Goal: Entertainment & Leisure: Browse casually

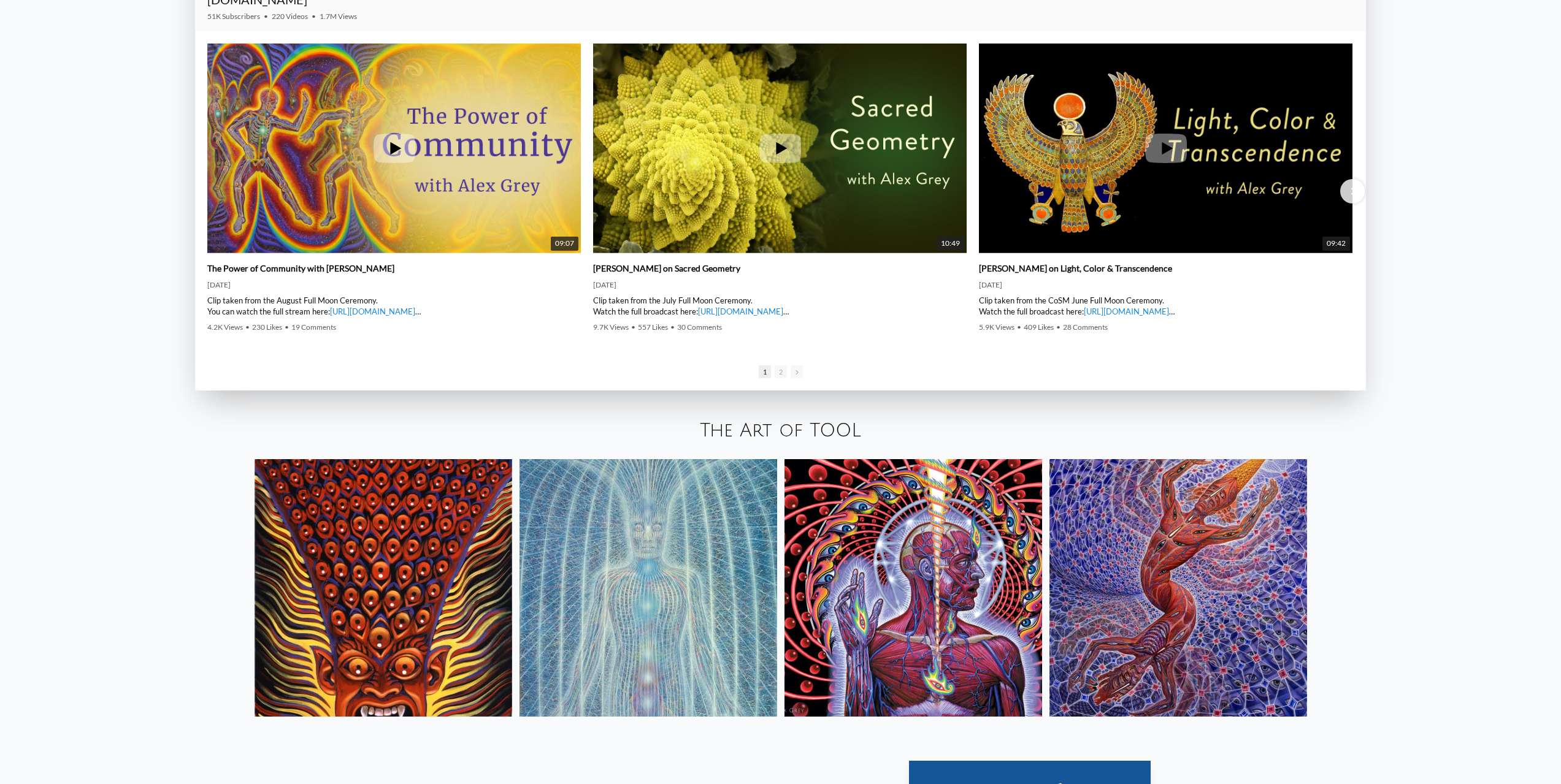
scroll to position [2513, 0]
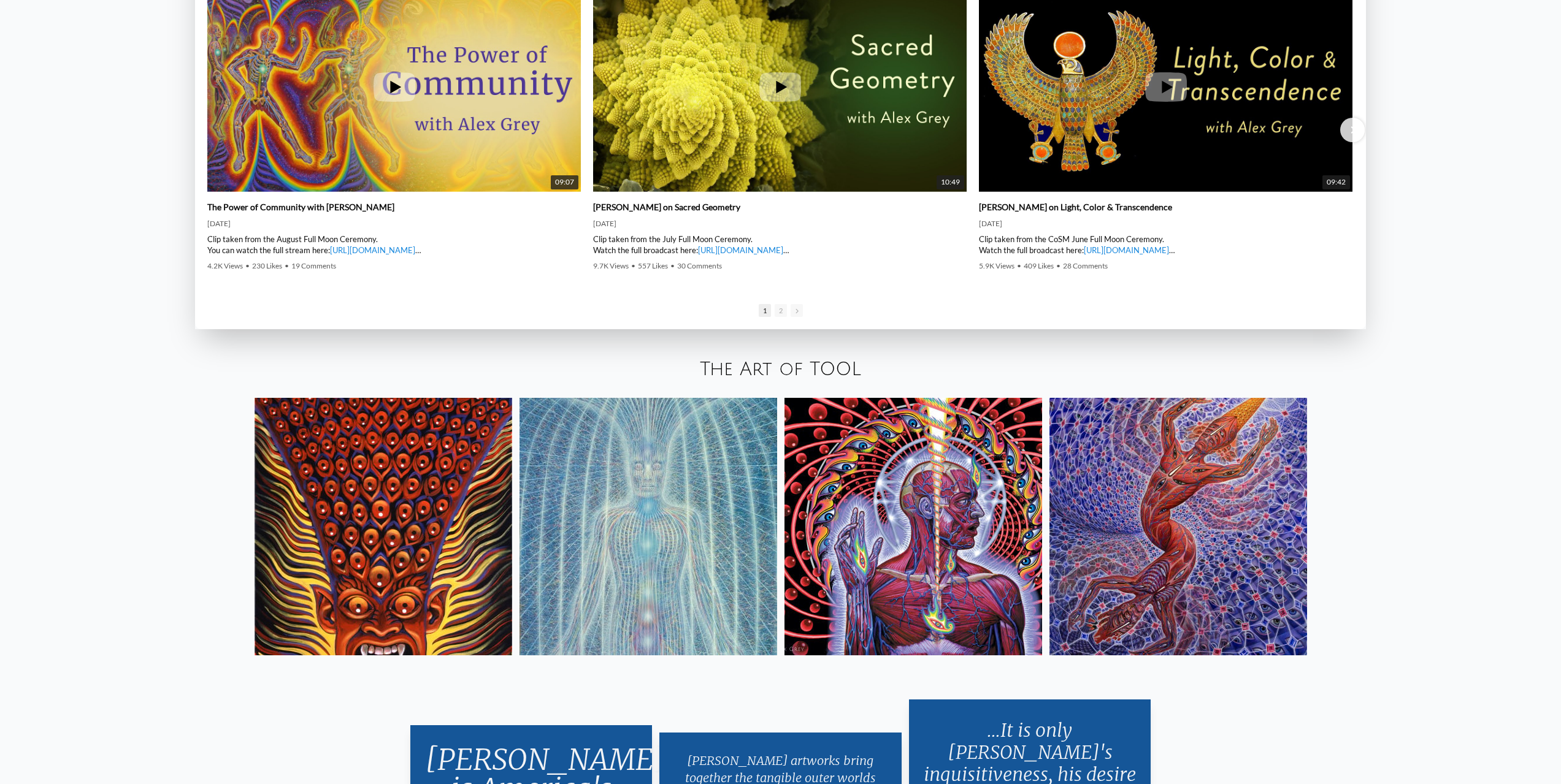
click at [897, 499] on img at bounding box center [913, 526] width 258 height 258
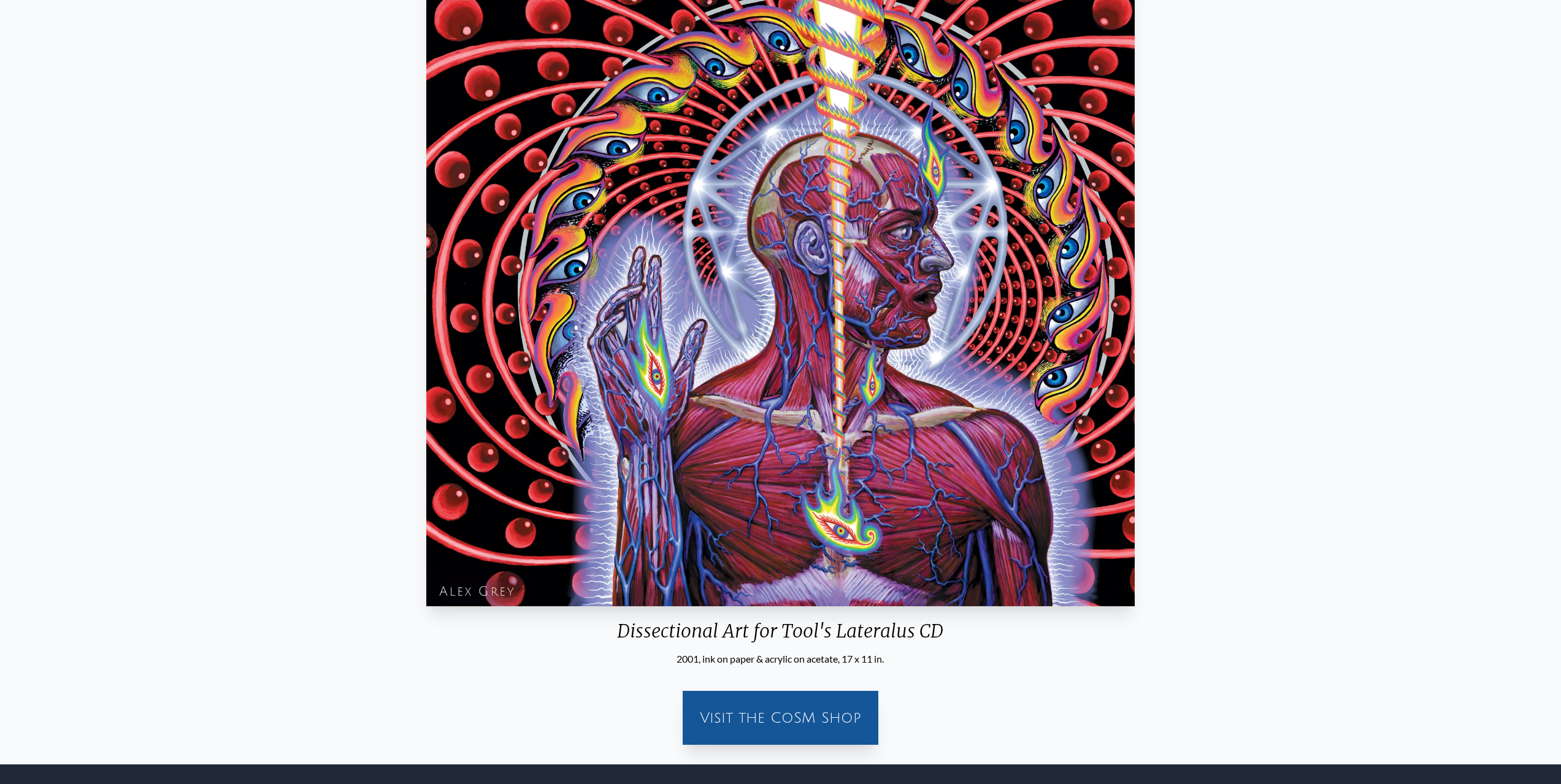
scroll to position [123, 0]
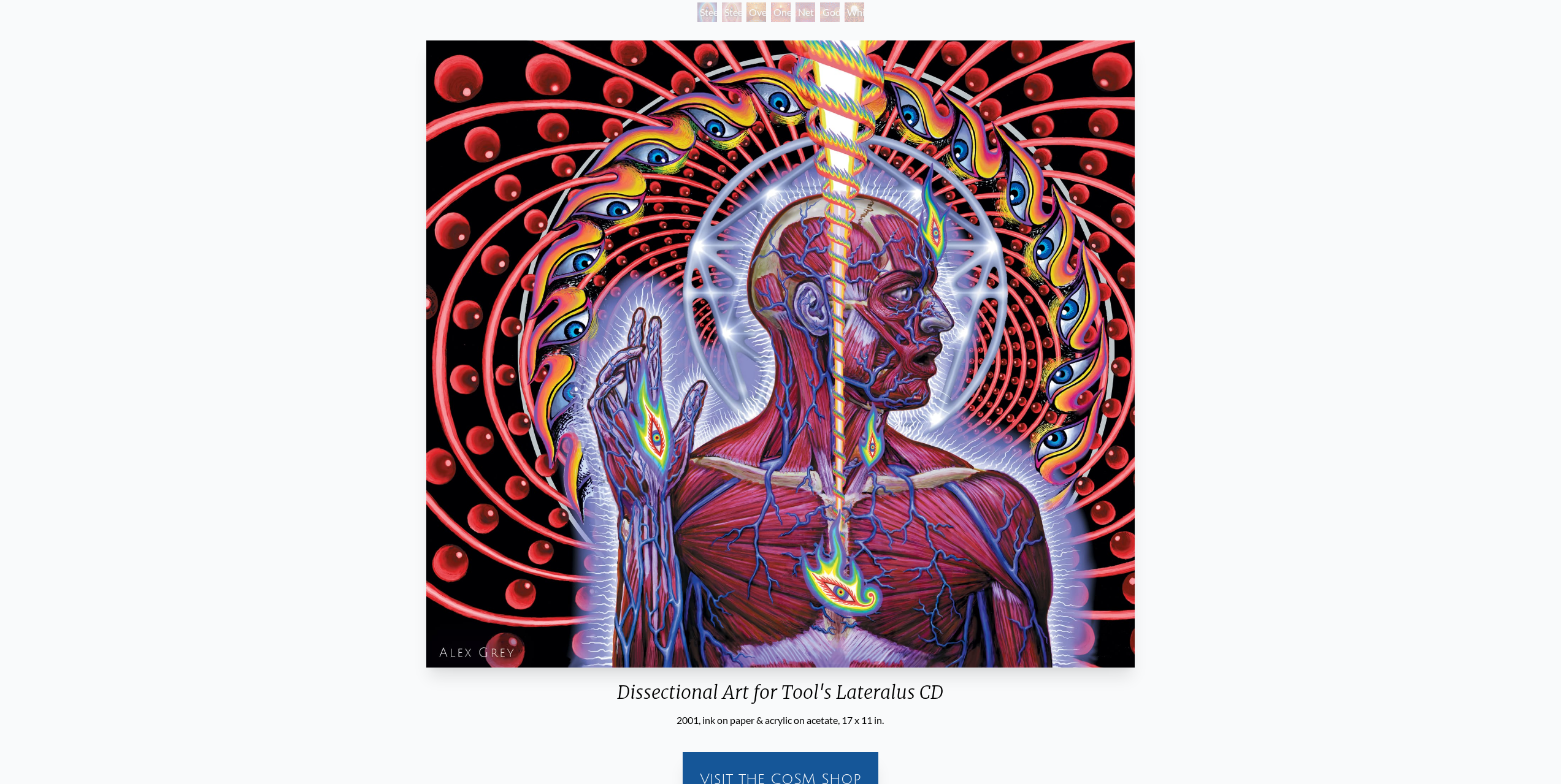
click at [1277, 334] on div "Dissectional Art for Tool's Lateralus CD 2001, ink on paper & acrylic on acetat…" at bounding box center [781, 425] width 1541 height 780
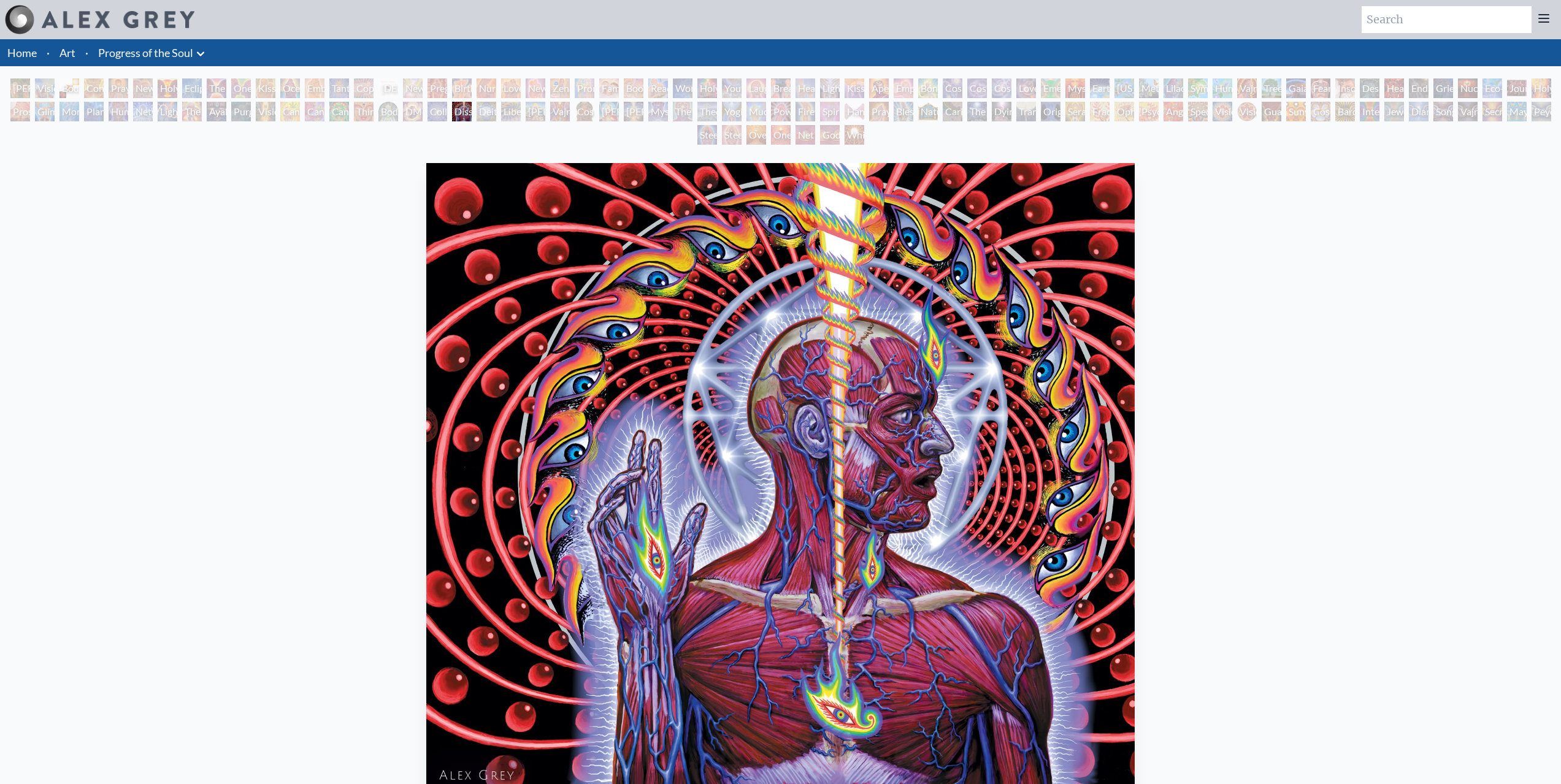
click at [713, 95] on div "Holy Family" at bounding box center [707, 88] width 20 height 20
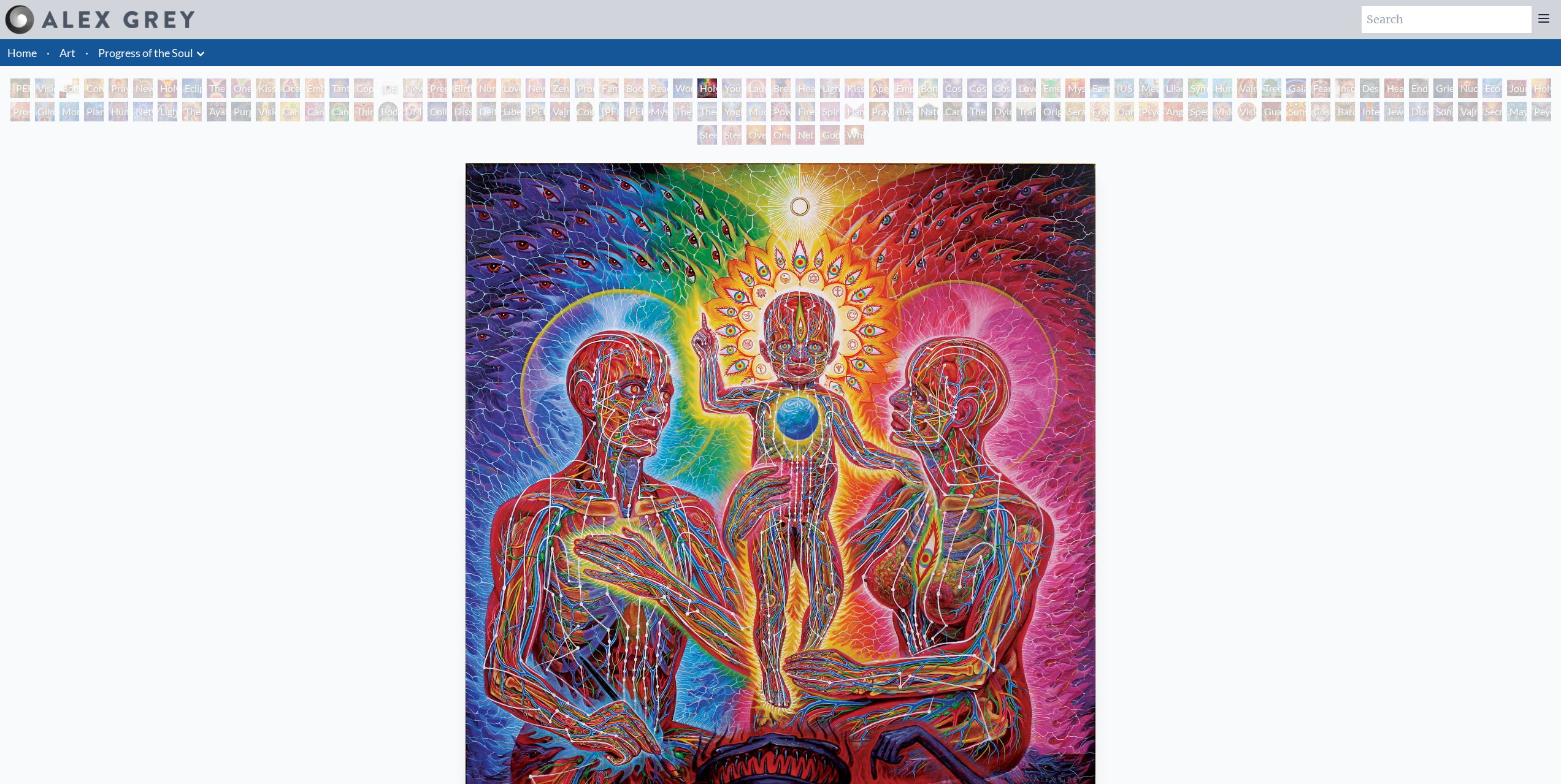
click at [790, 108] on div "Power to the Peaceful" at bounding box center [781, 112] width 20 height 20
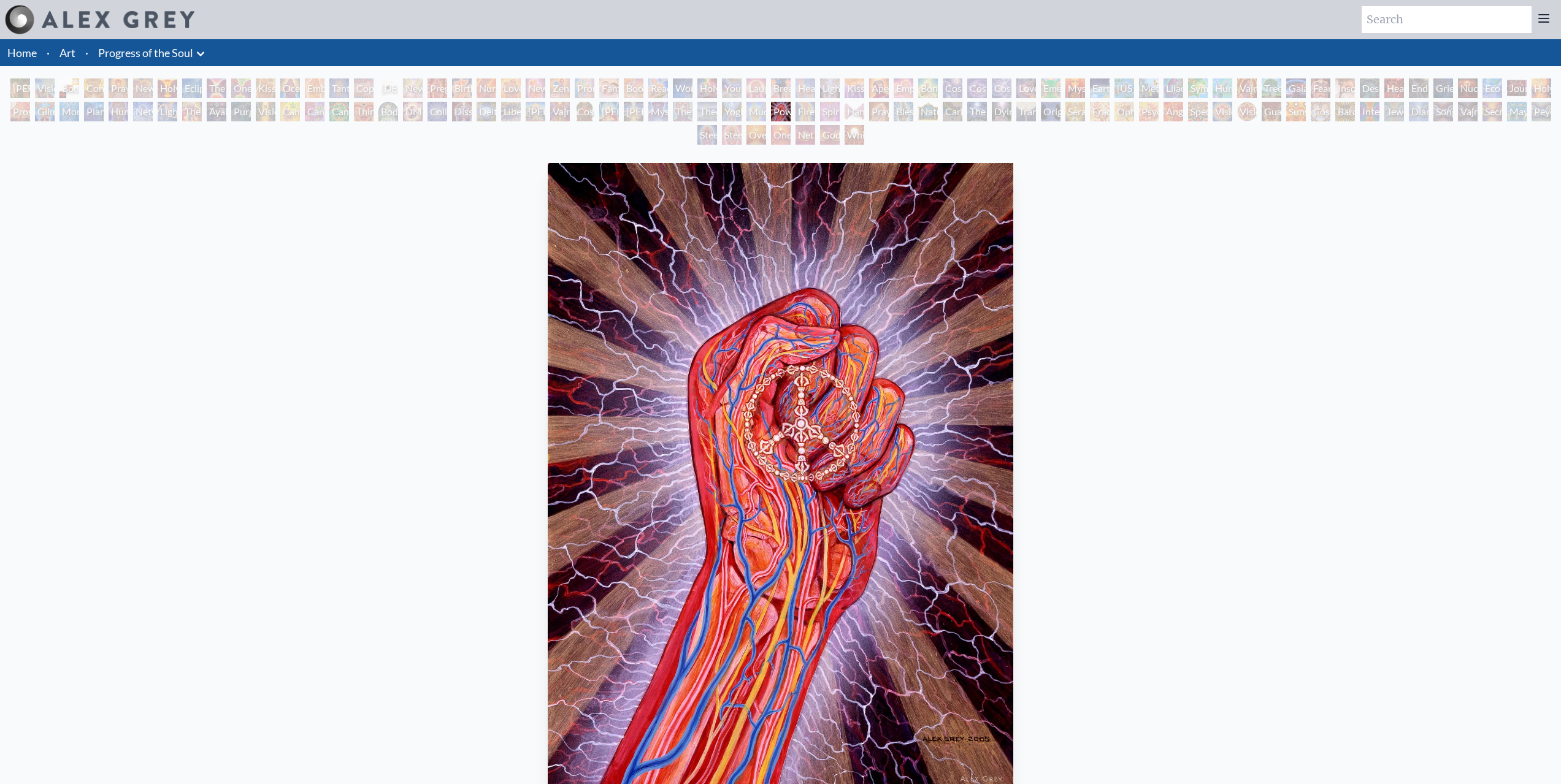
click at [861, 98] on div "[PERSON_NAME] & Eve Visionary Origin of Language Body, Mind, Spirit Contemplati…" at bounding box center [781, 113] width 1561 height 70
click at [864, 111] on div "Hands that See" at bounding box center [854, 112] width 20 height 20
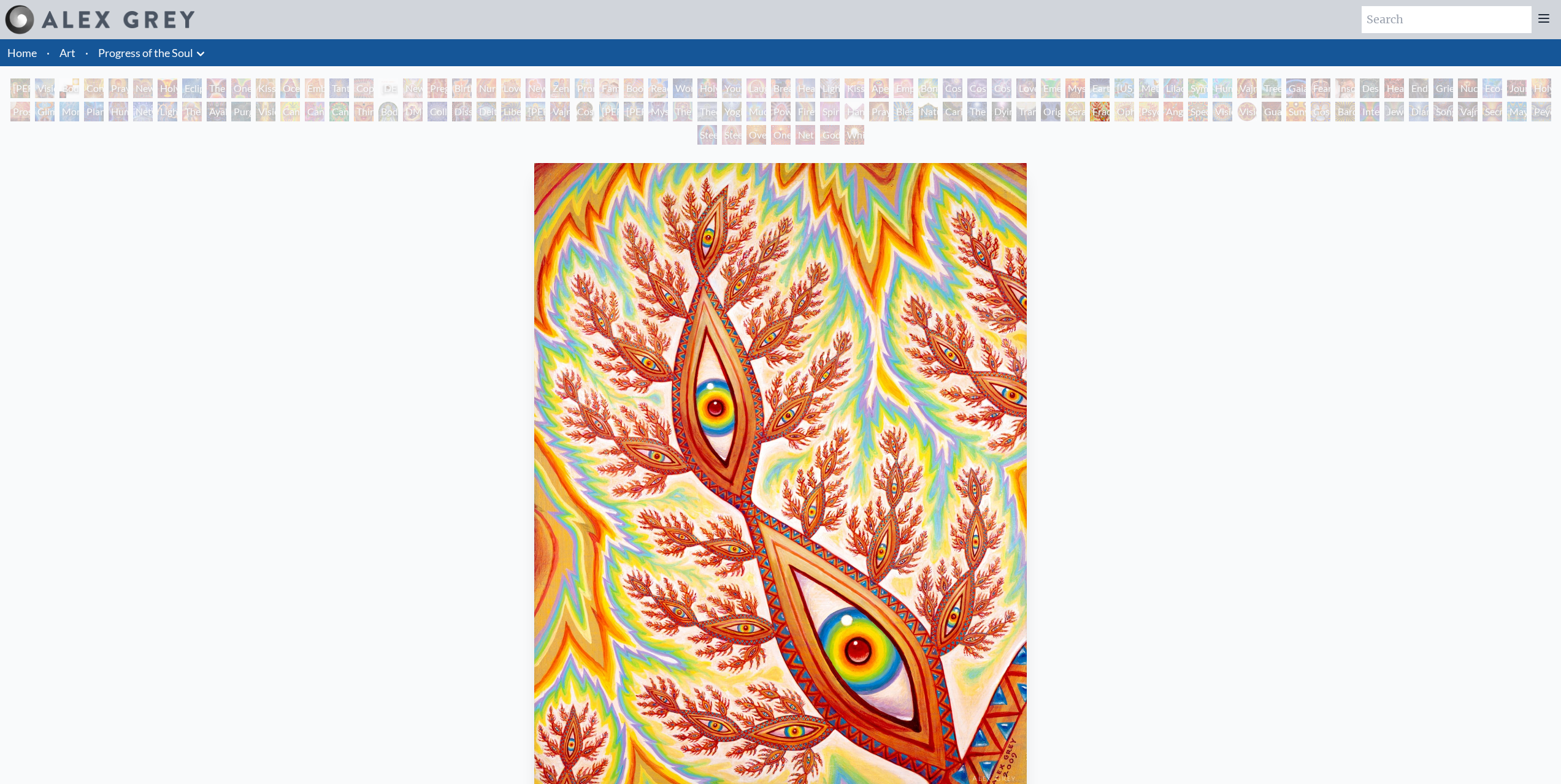
click at [790, 114] on div "Power to the Peaceful" at bounding box center [781, 112] width 20 height 20
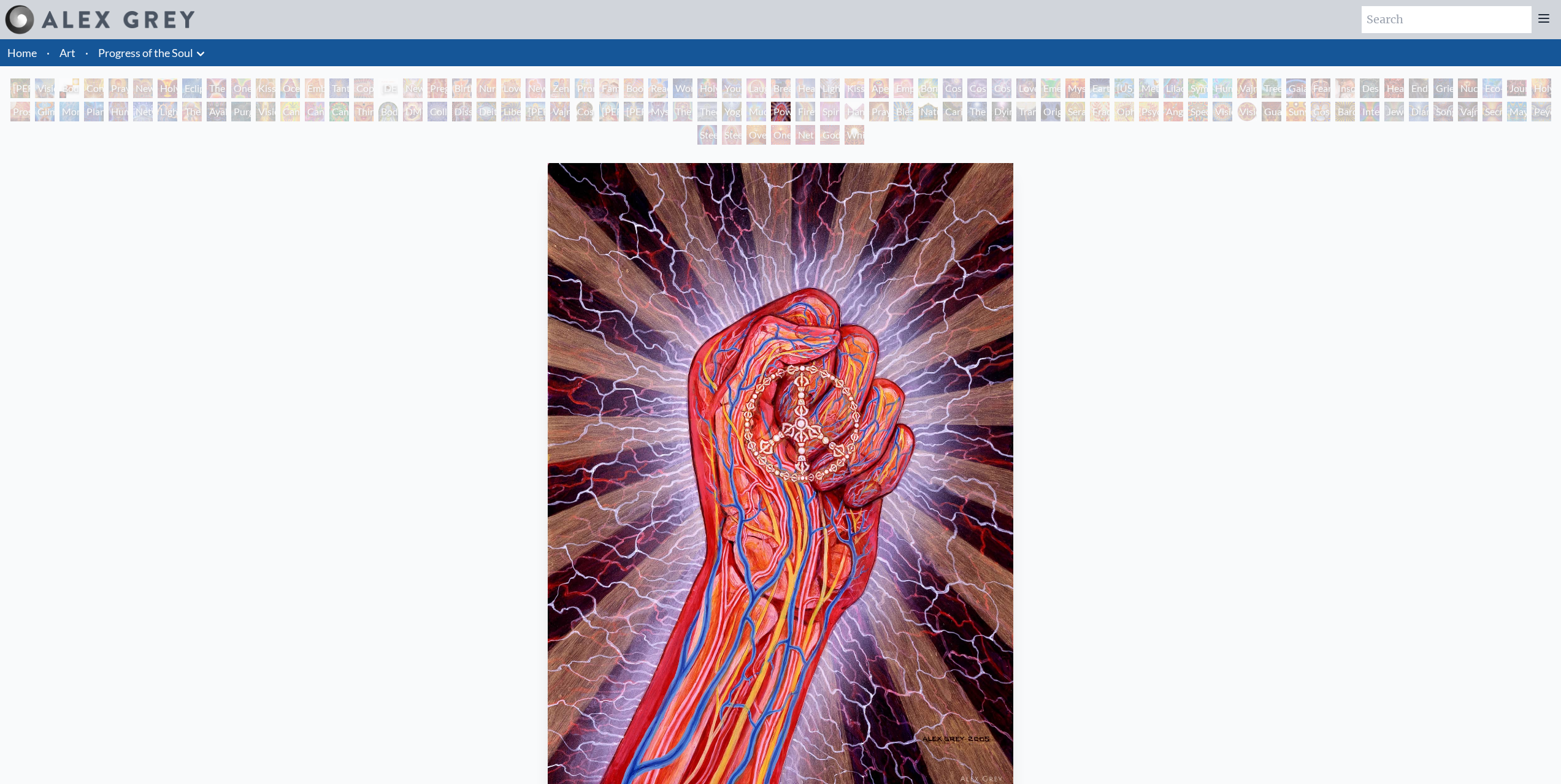
click at [790, 106] on div "Power to the Peaceful" at bounding box center [781, 112] width 20 height 20
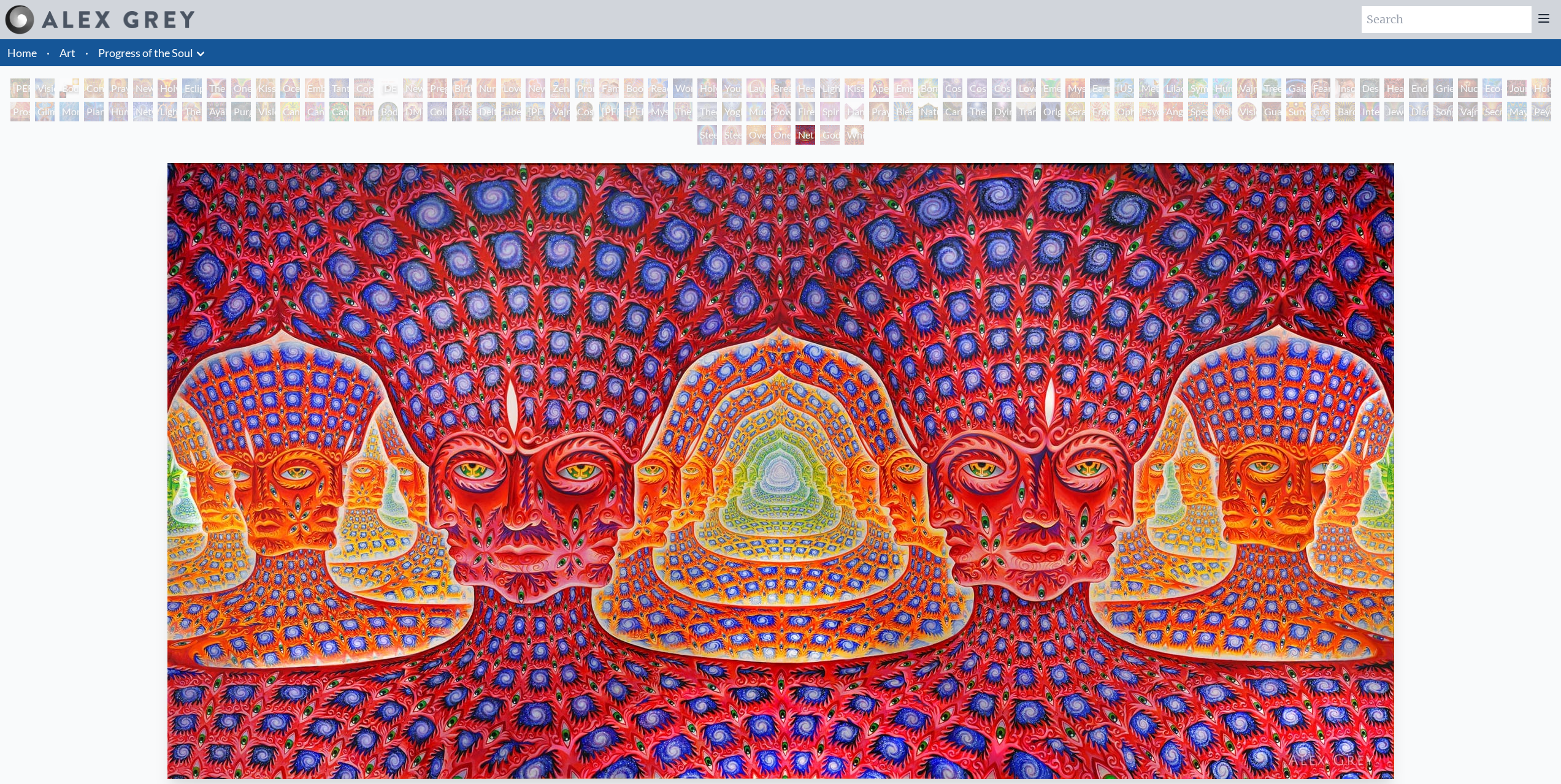
click at [815, 112] on div "Firewalking" at bounding box center [805, 112] width 20 height 20
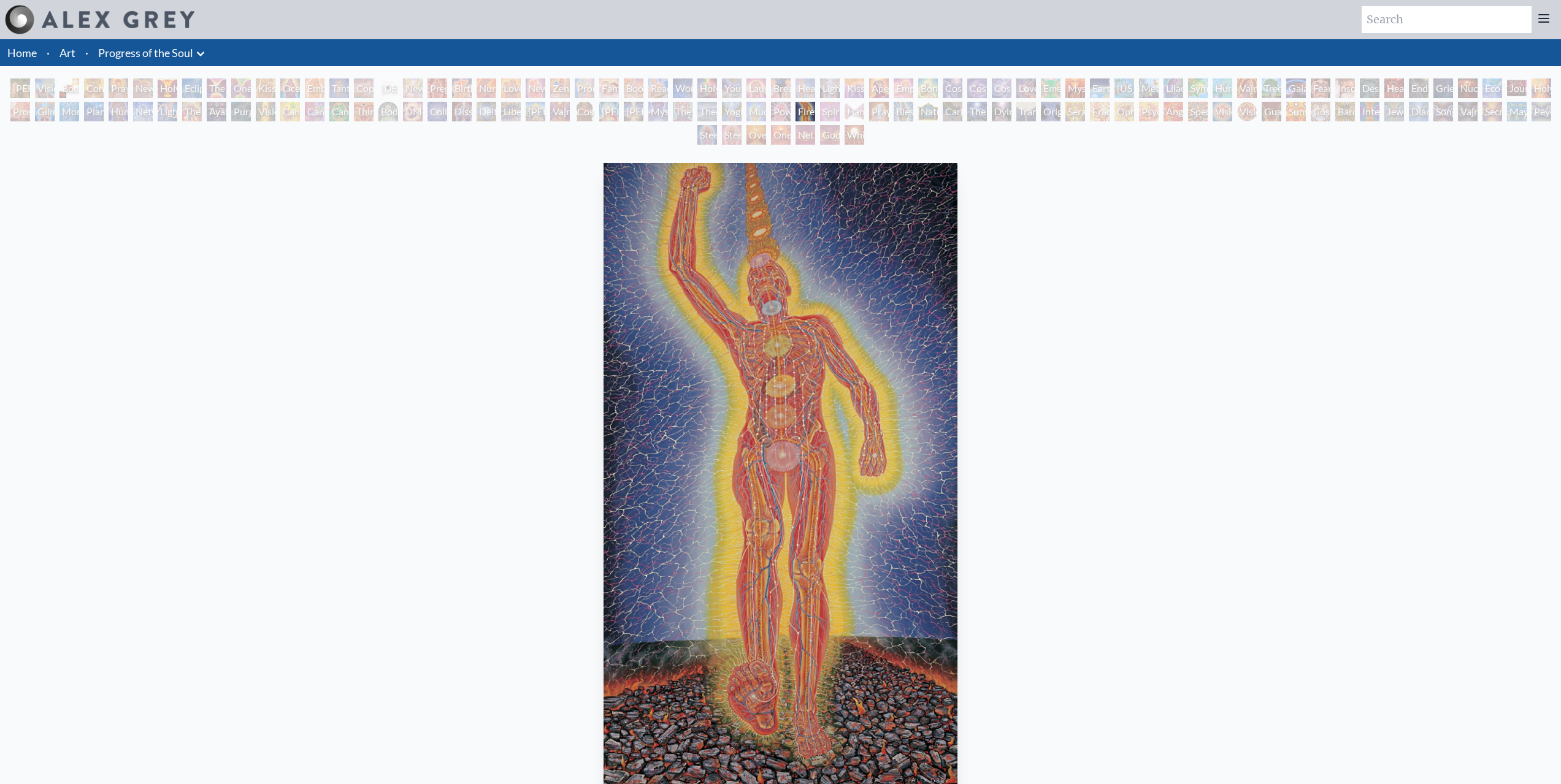
click at [871, 104] on div "Praying Hands" at bounding box center [879, 112] width 20 height 20
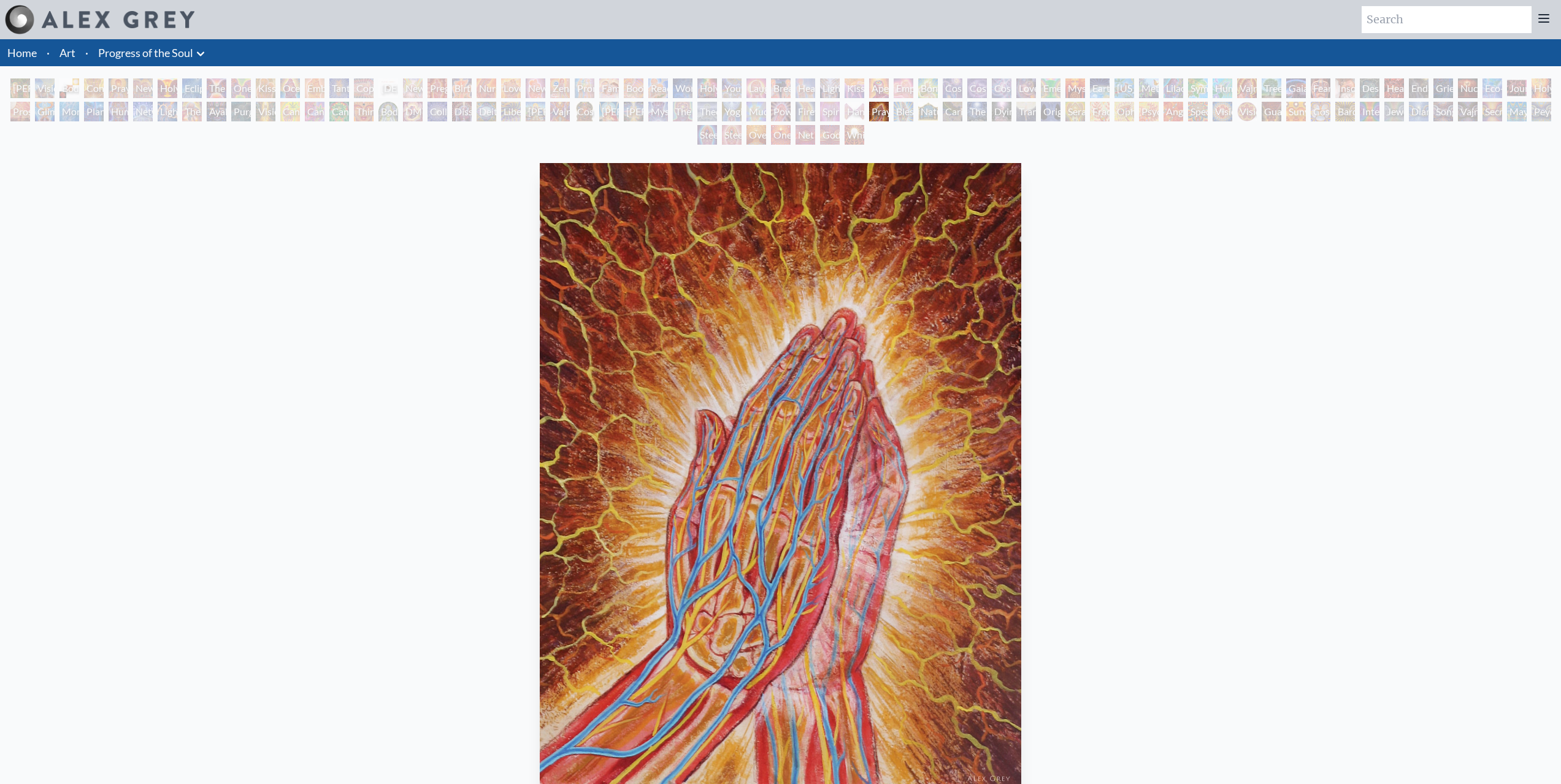
click at [888, 104] on div "Praying Hands" at bounding box center [879, 112] width 20 height 20
click at [962, 95] on div "Cosmic Creativity" at bounding box center [952, 88] width 20 height 20
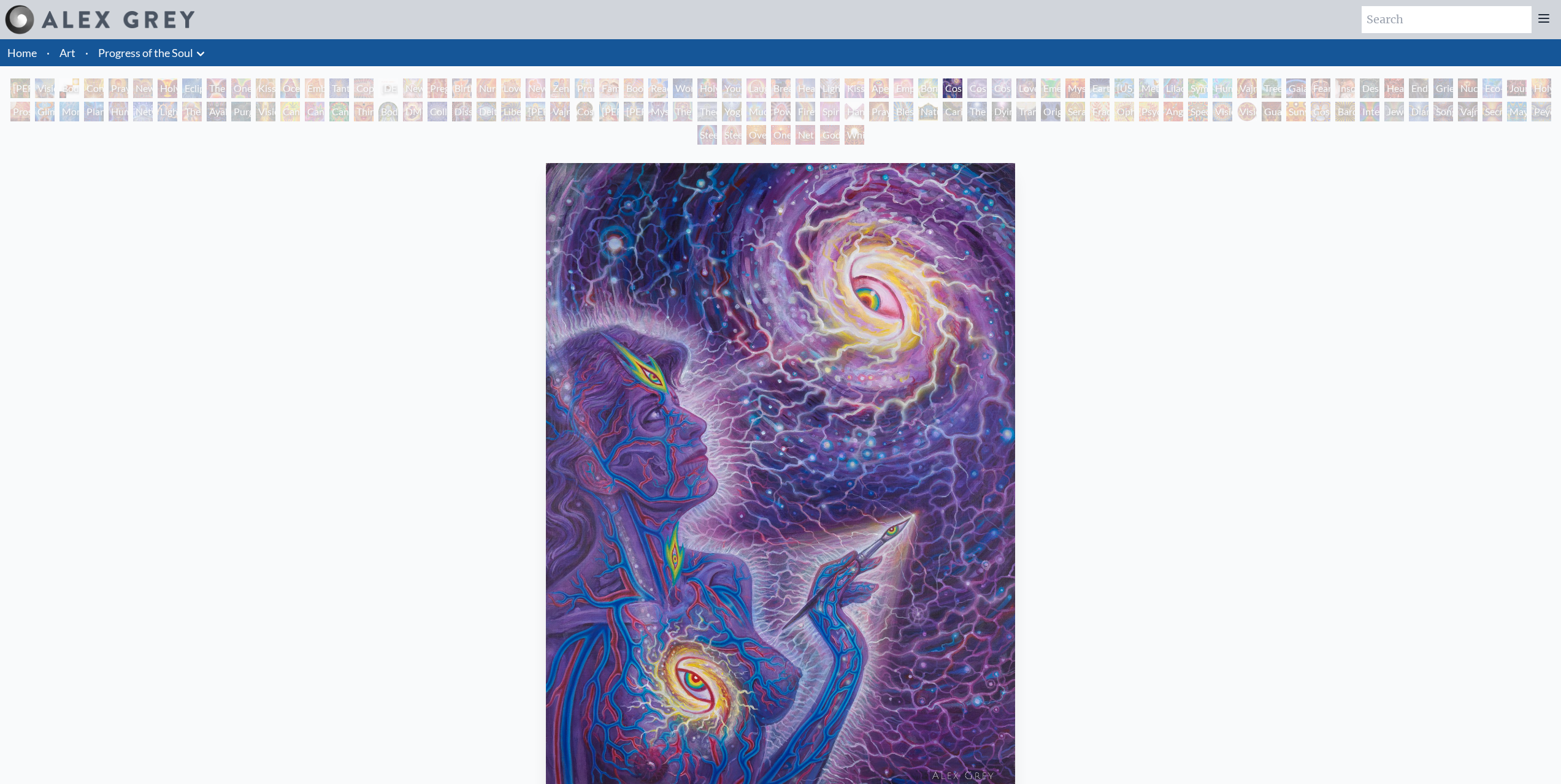
click at [1127, 110] on div "Ophanic Eyelash" at bounding box center [1124, 112] width 20 height 20
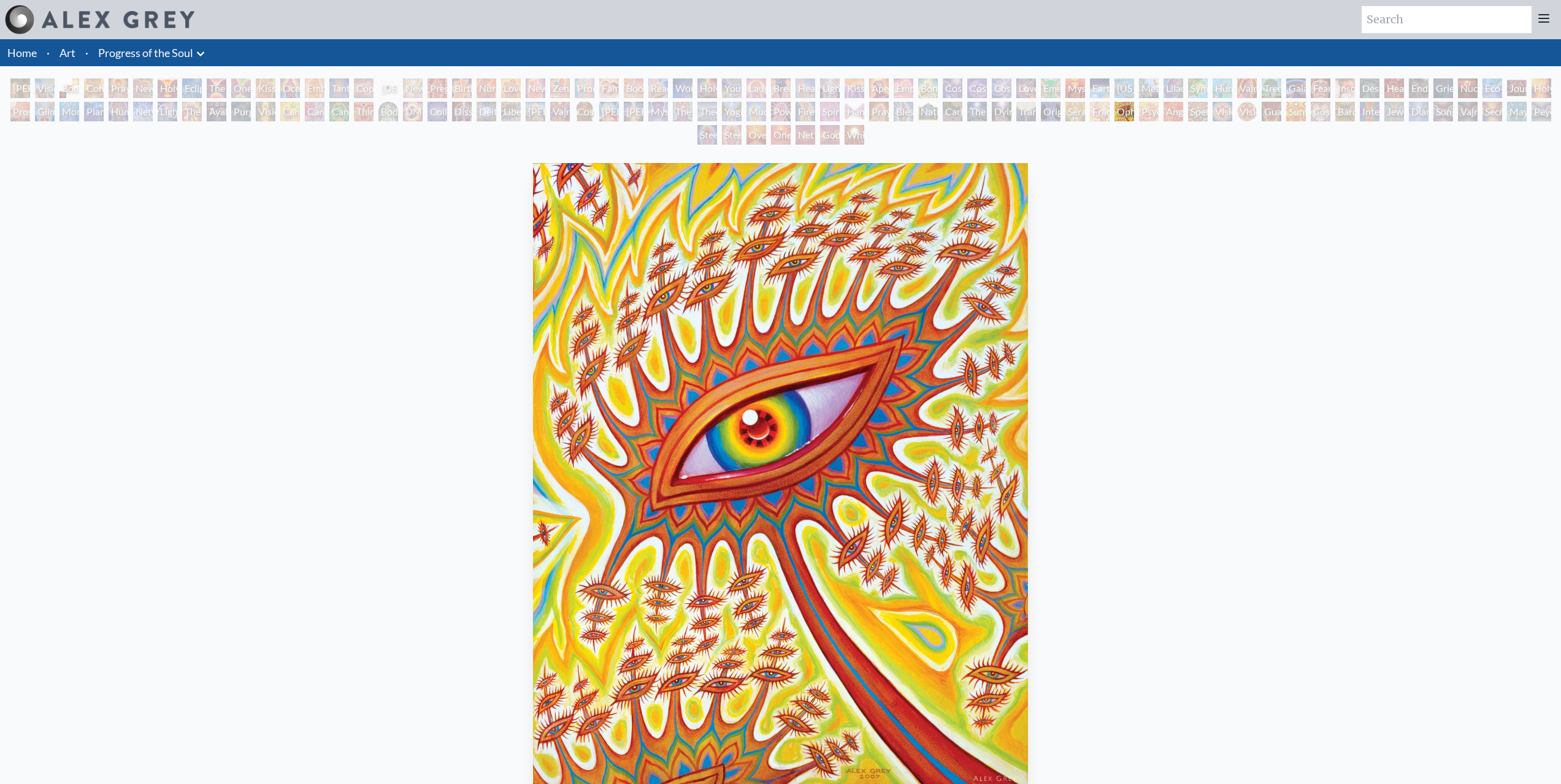
scroll to position [24, 0]
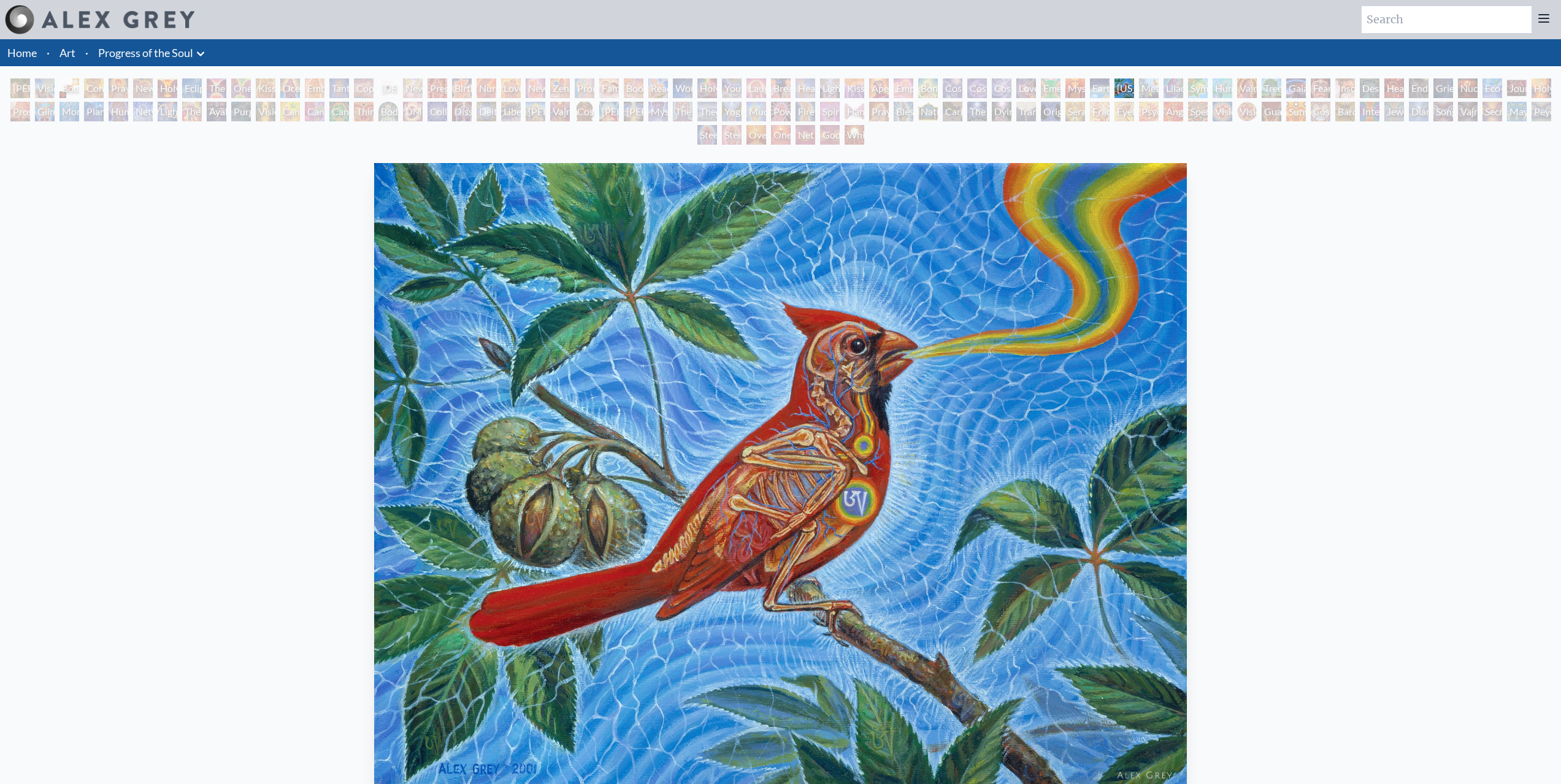
scroll to position [61, 0]
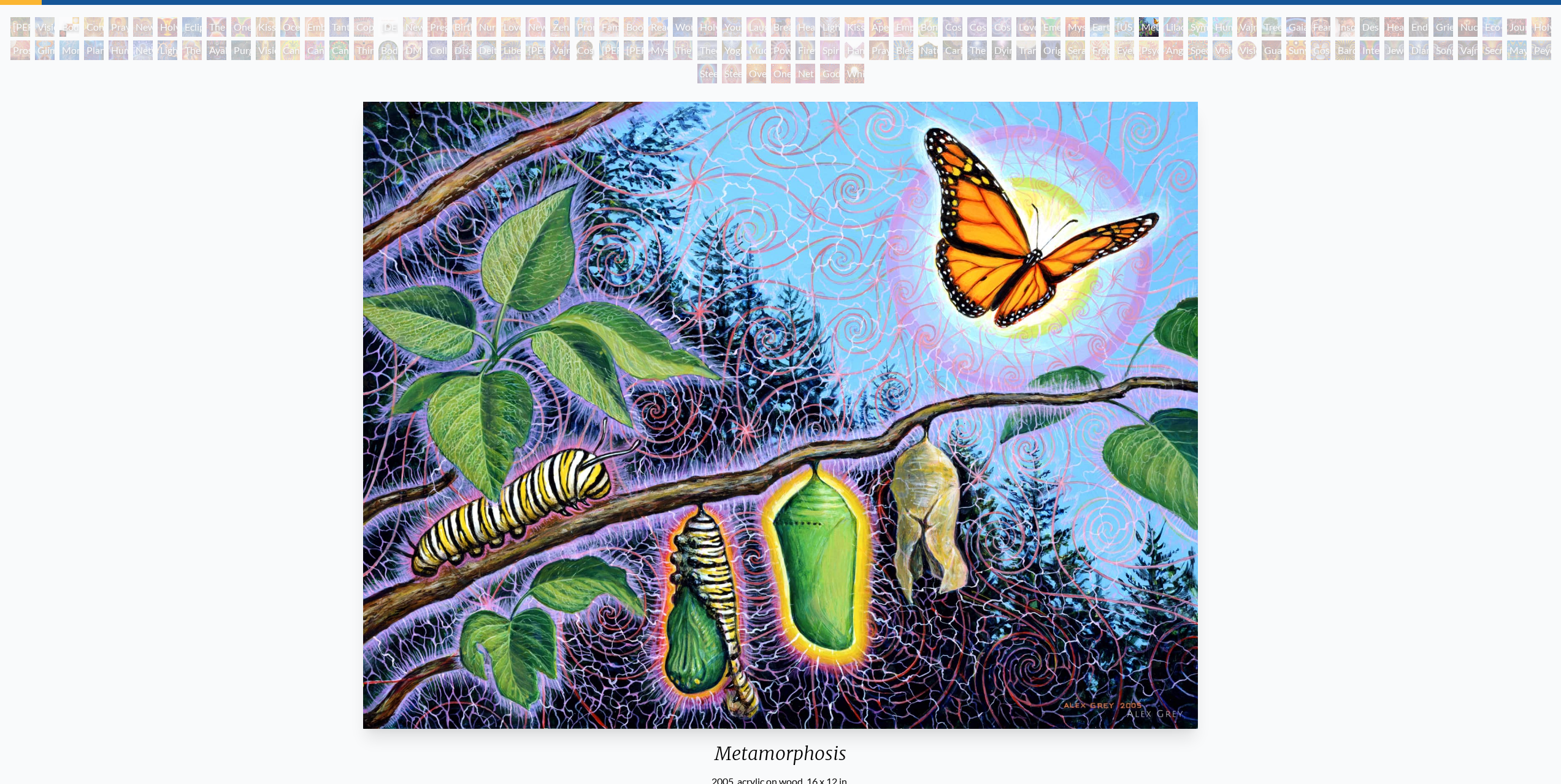
click at [1362, 138] on div "Metamorphosis 2005, acrylic on wood, 16 x 12 in. Visit the CoSM Shop Metamorpho…" at bounding box center [781, 624] width 1541 height 1055
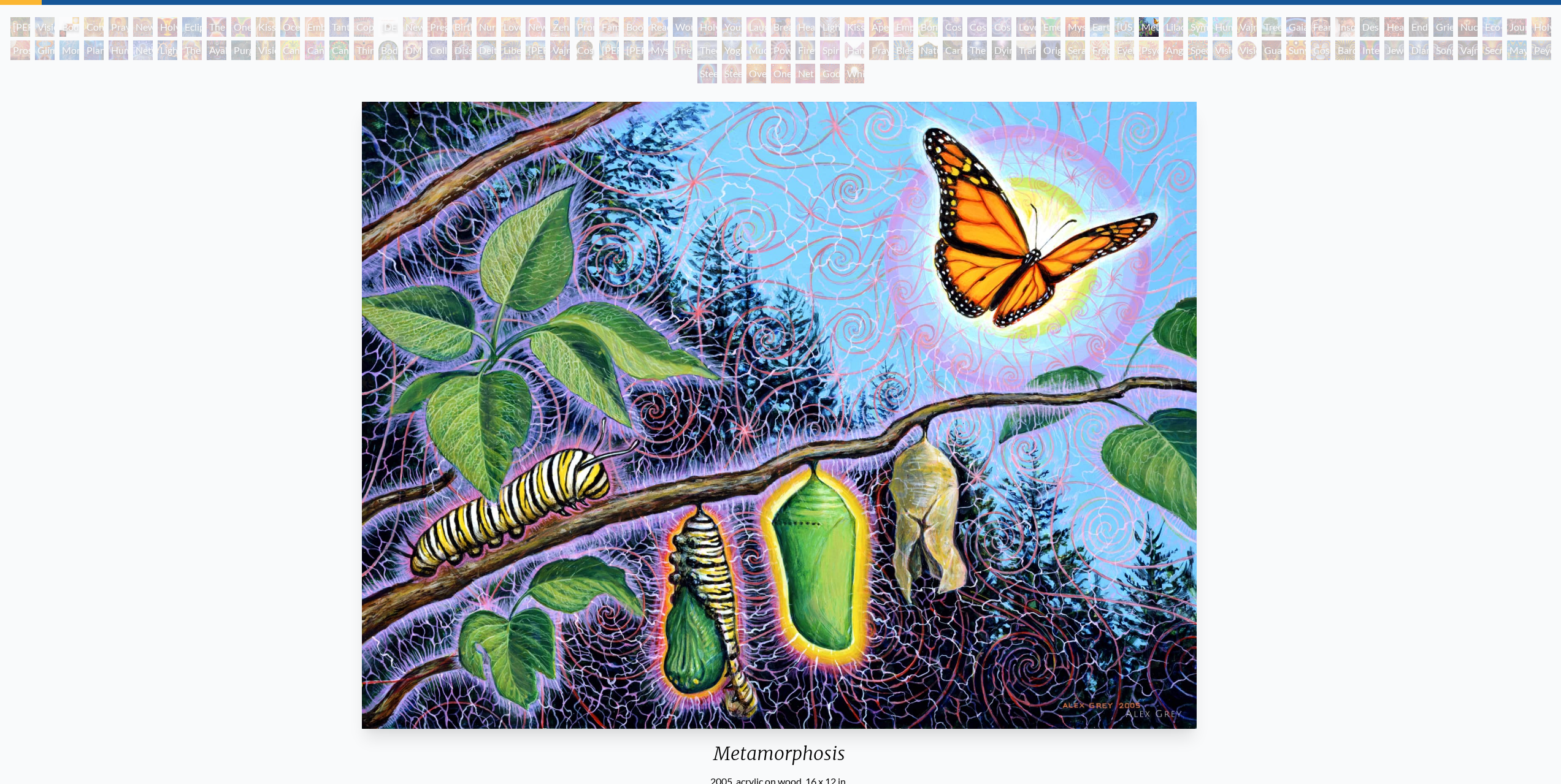
click at [1476, 292] on div "Metamorphosis 2005, acrylic on wood, 16 x 12 in. Visit the CoSM Shop Metamorpho…" at bounding box center [779, 624] width 1541 height 1055
